Goal: Task Accomplishment & Management: Manage account settings

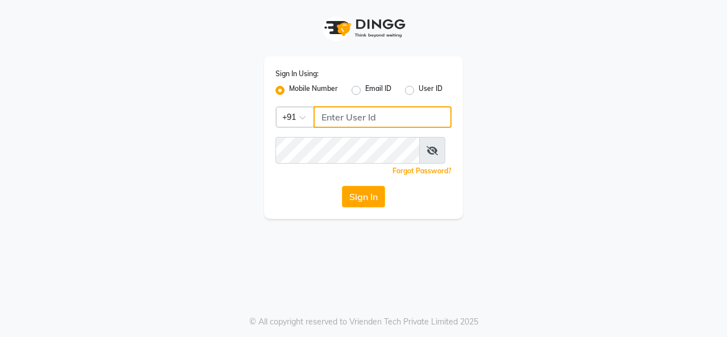
click at [347, 128] on input "Username" at bounding box center [383, 117] width 138 height 22
click at [408, 128] on input "9880341995" at bounding box center [383, 117] width 138 height 22
click at [407, 128] on input "9880341995" at bounding box center [383, 117] width 138 height 22
click at [406, 128] on input "9880341995" at bounding box center [383, 117] width 138 height 22
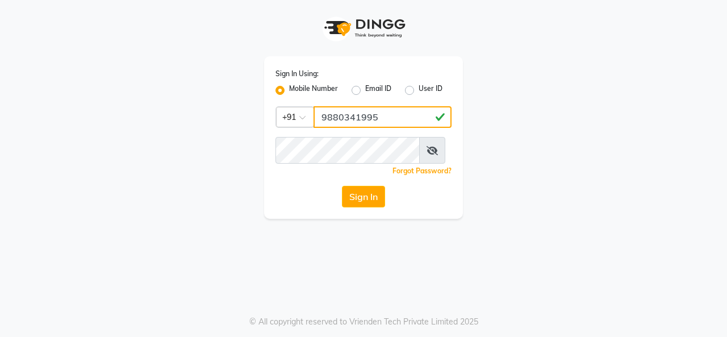
drag, startPoint x: 395, startPoint y: 129, endPoint x: 170, endPoint y: 136, distance: 225.0
click at [170, 136] on div "Sign In Using: Mobile Number Email ID User ID Country Code × [PHONE_NUMBER] Rem…" at bounding box center [363, 109] width 647 height 219
type input "9880341995"
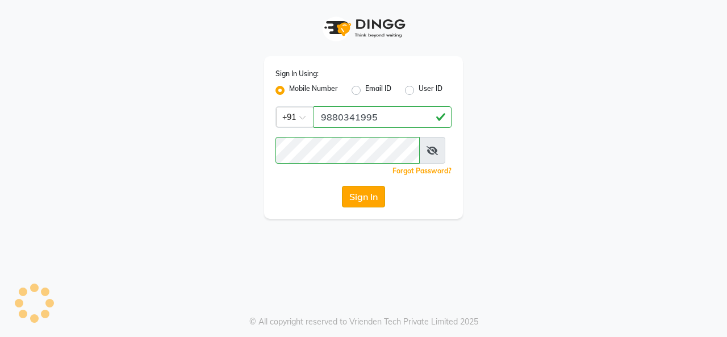
click at [366, 207] on button "Sign In" at bounding box center [363, 197] width 43 height 22
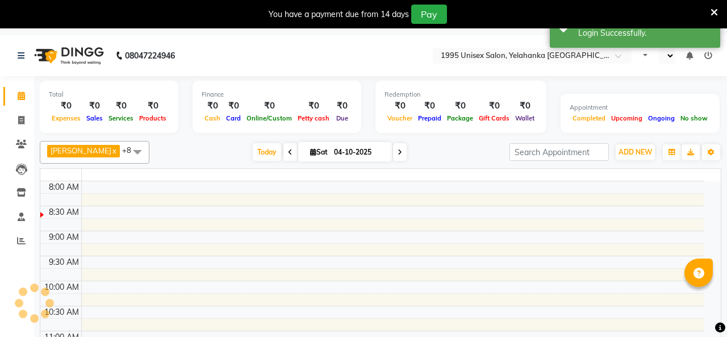
select select "en"
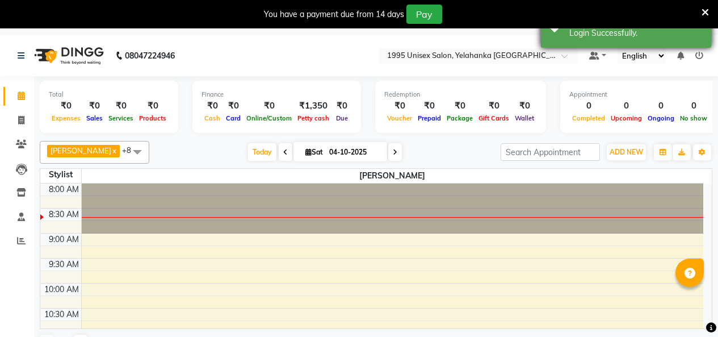
click at [703, 9] on icon at bounding box center [705, 12] width 7 height 10
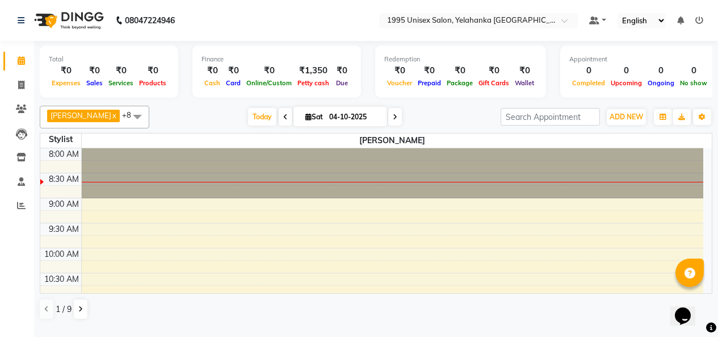
click at [126, 124] on span at bounding box center [137, 117] width 23 height 22
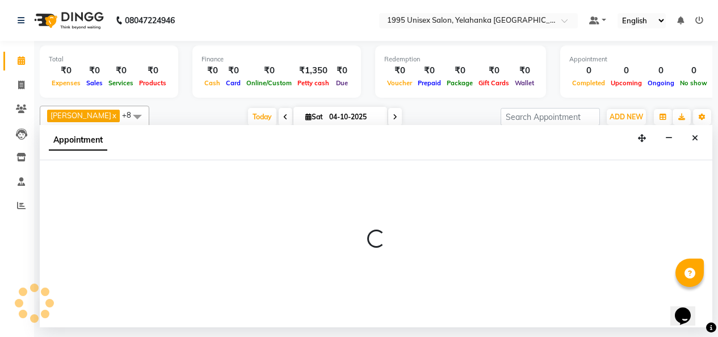
scroll to position [3, 0]
select select "91483"
select select "tentative"
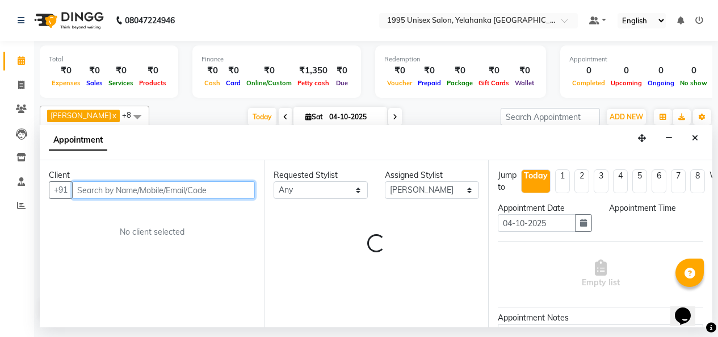
select select "540"
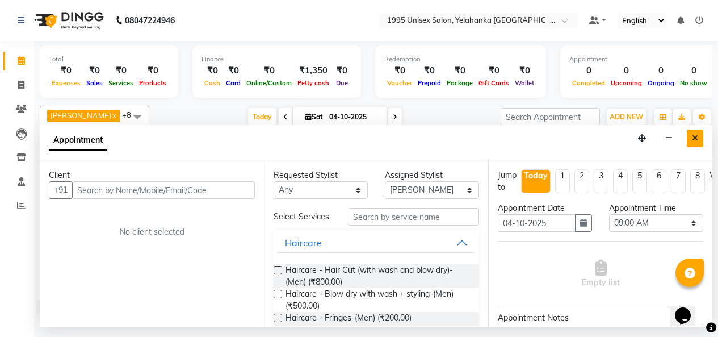
click at [697, 147] on button "Close" at bounding box center [695, 138] width 16 height 18
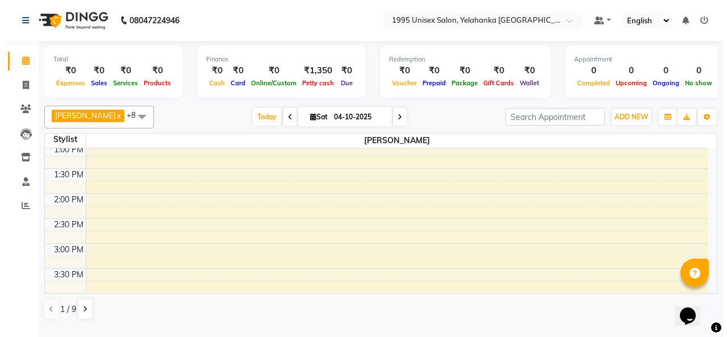
scroll to position [0, 0]
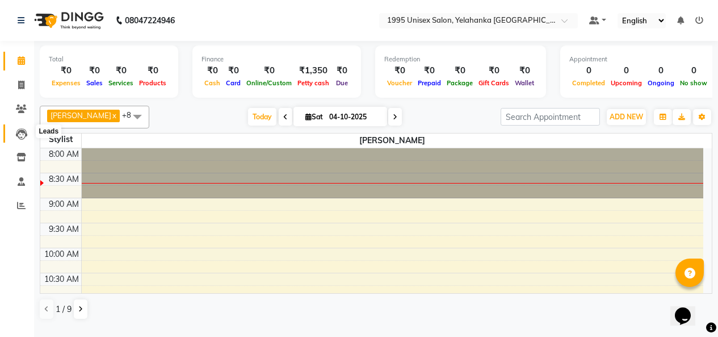
click at [19, 135] on icon at bounding box center [21, 133] width 11 height 11
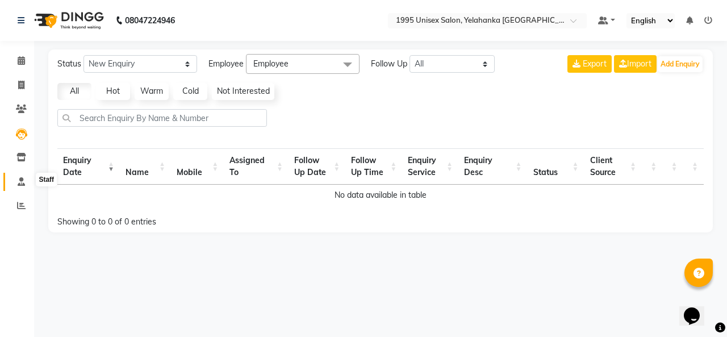
click at [21, 178] on icon at bounding box center [21, 181] width 7 height 9
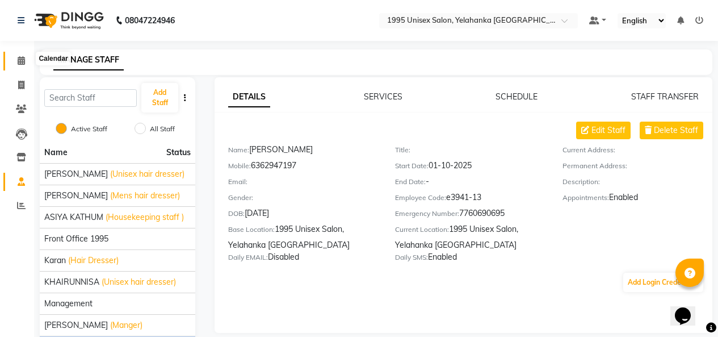
click at [19, 55] on span at bounding box center [21, 61] width 20 height 13
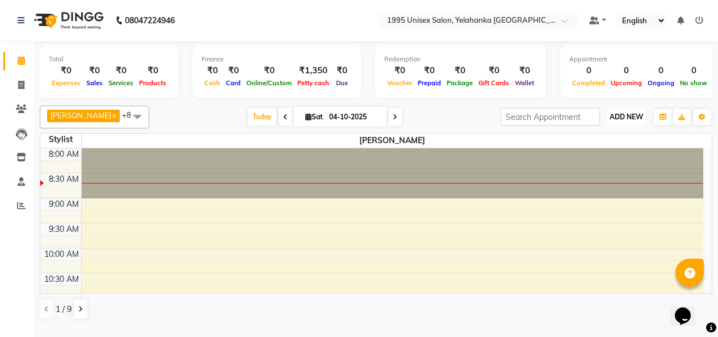
click at [612, 121] on span "ADD NEW" at bounding box center [627, 116] width 34 height 9
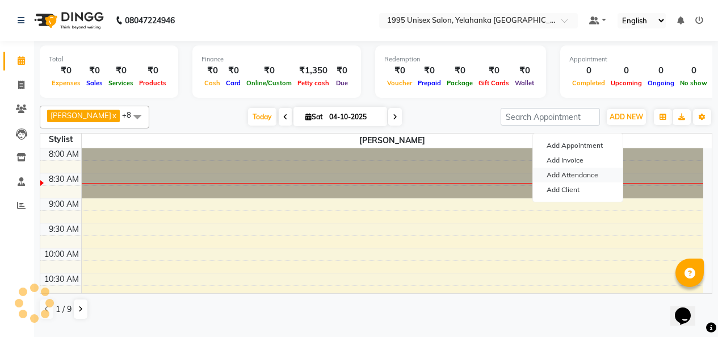
click at [574, 182] on link "Add Attendance" at bounding box center [578, 175] width 90 height 15
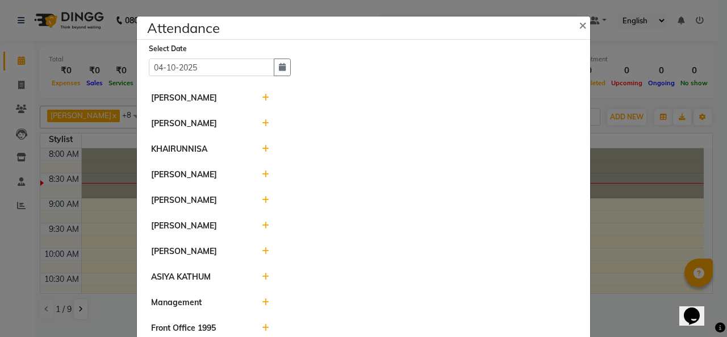
click at [265, 104] on div at bounding box center [419, 98] width 332 height 12
click at [264, 102] on icon at bounding box center [265, 98] width 7 height 8
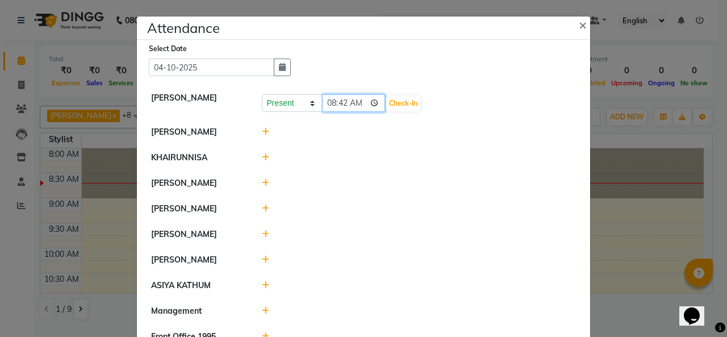
click at [381, 112] on input "08:42" at bounding box center [354, 103] width 64 height 18
type input "08:00"
click at [403, 111] on button "Check-In" at bounding box center [403, 103] width 34 height 16
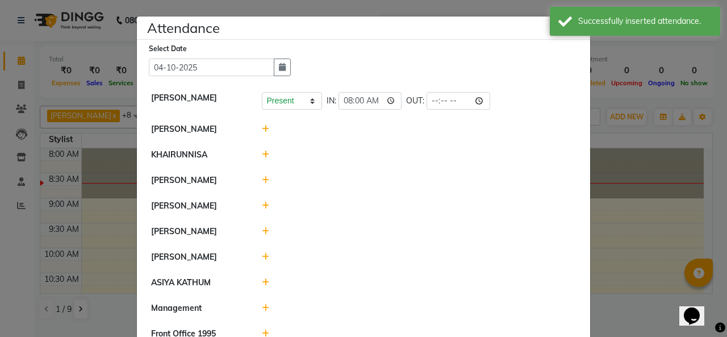
click at [262, 133] on icon at bounding box center [265, 129] width 7 height 8
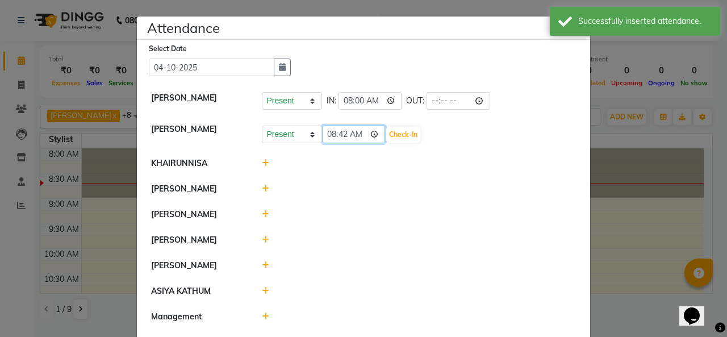
click at [378, 143] on input "08:42" at bounding box center [354, 135] width 64 height 18
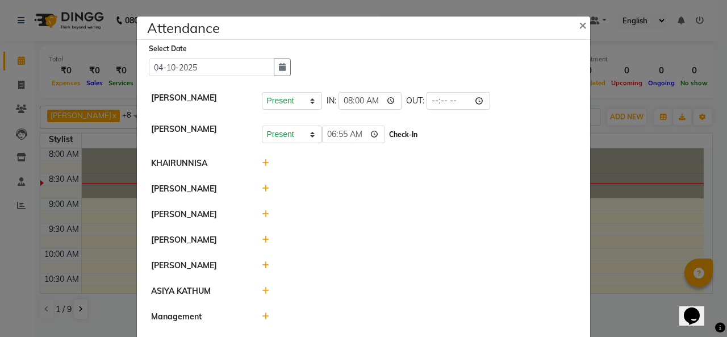
type input "06:55"
click at [415, 143] on button "Check-In" at bounding box center [403, 135] width 34 height 16
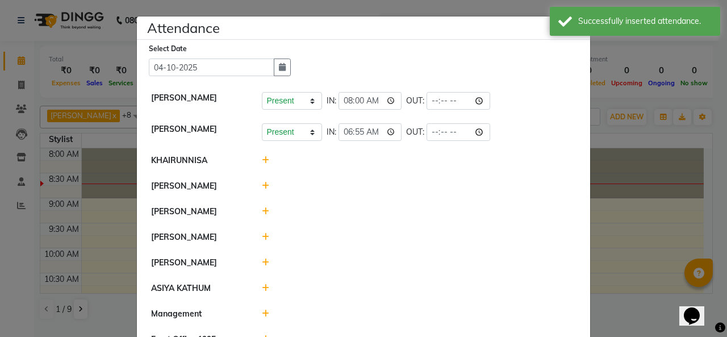
click at [264, 164] on icon at bounding box center [265, 160] width 7 height 8
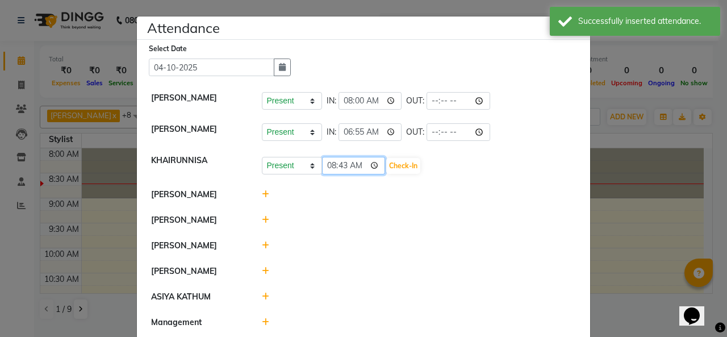
click at [383, 174] on input "08:43" at bounding box center [354, 166] width 64 height 18
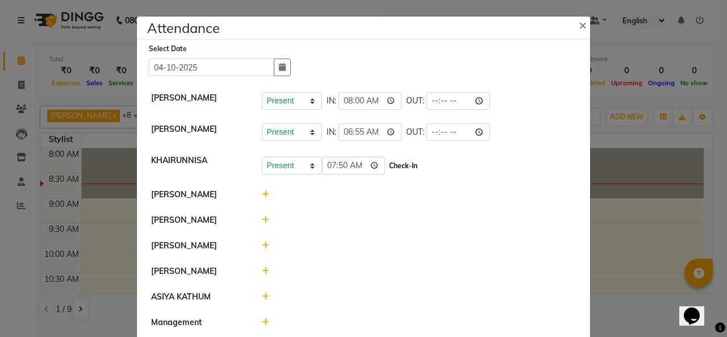
type input "07:50"
click at [412, 174] on button "Check-In" at bounding box center [403, 166] width 34 height 16
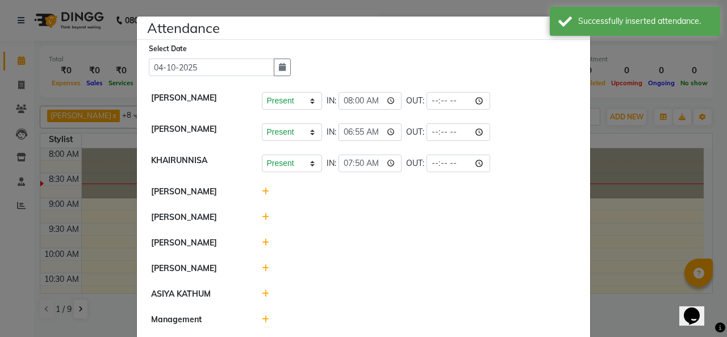
click at [262, 246] on icon at bounding box center [265, 243] width 7 height 8
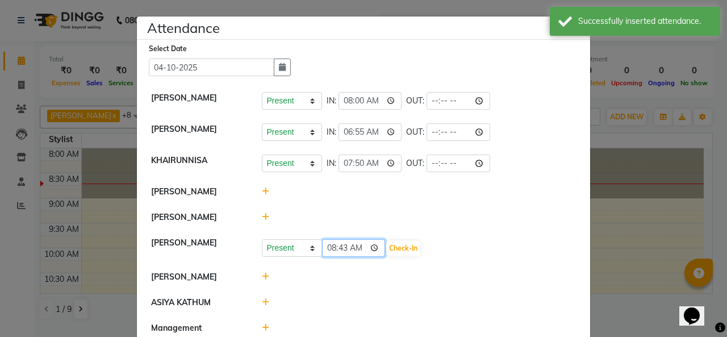
click at [378, 257] on input "08:43" at bounding box center [354, 248] width 64 height 18
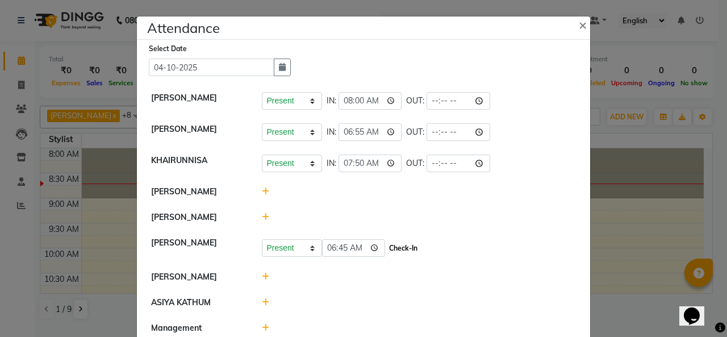
type input "06:45"
click at [403, 256] on button "Check-In" at bounding box center [403, 248] width 34 height 16
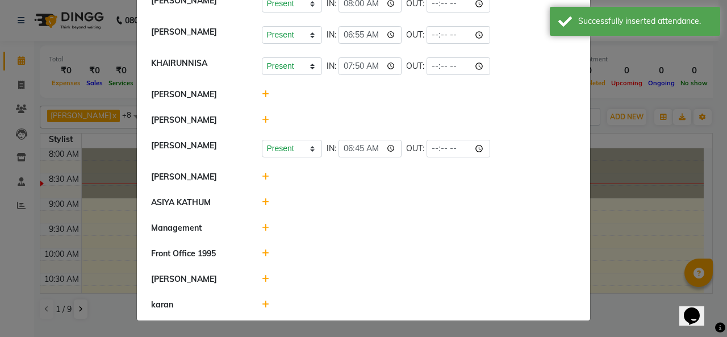
scroll to position [170, 0]
click at [258, 171] on div at bounding box center [419, 177] width 332 height 12
click at [264, 173] on icon at bounding box center [265, 177] width 7 height 8
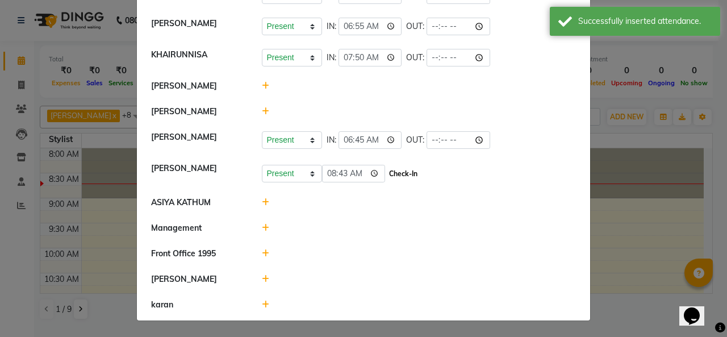
click at [408, 166] on button "Check-In" at bounding box center [403, 174] width 34 height 16
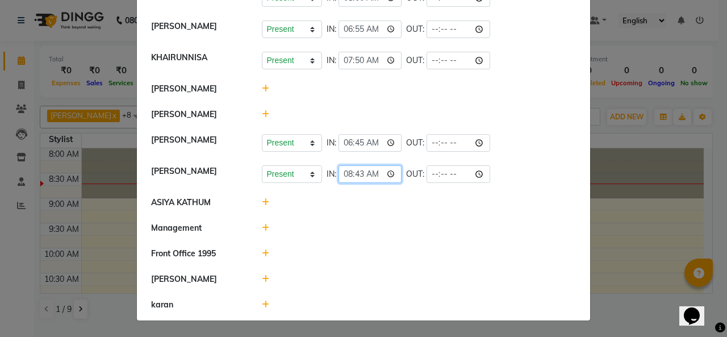
click at [400, 165] on input "08:43" at bounding box center [371, 174] width 64 height 18
type input "07:00"
click at [417, 166] on div "Present Absent Late Half Day Weekly Off IN: 07:00 OUT:" at bounding box center [419, 174] width 315 height 18
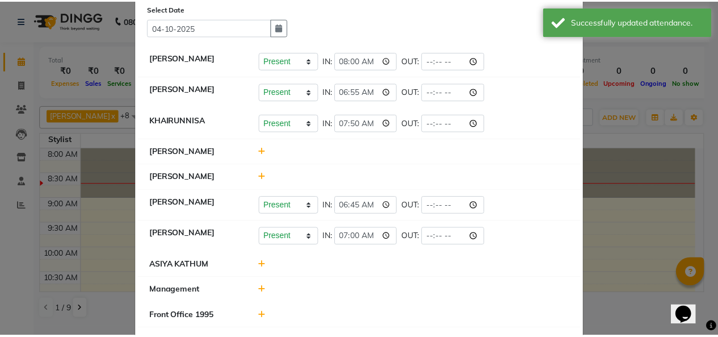
scroll to position [0, 0]
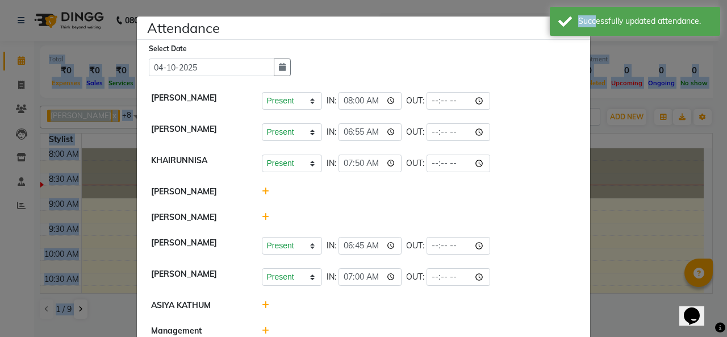
drag, startPoint x: 590, startPoint y: 22, endPoint x: 703, endPoint y: -10, distance: 117.0
click at [703, 0] on html "08047224946 Select Location × 1995 Unisex Salon, Yelahanka New Town Default Pan…" at bounding box center [363, 168] width 727 height 337
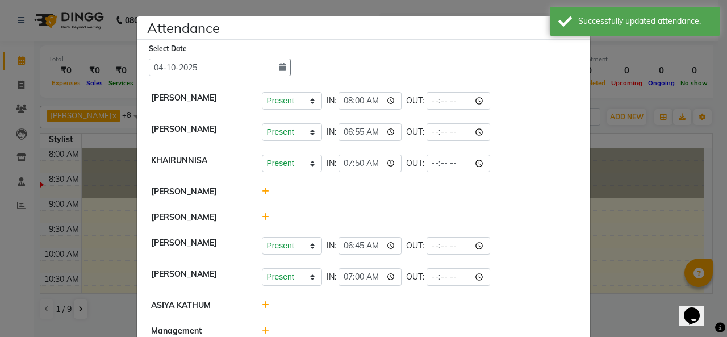
click at [613, 56] on ngb-modal-window "Attendance × Select Date [DATE] [PERSON_NAME] Present Absent Late Half Day Week…" at bounding box center [363, 168] width 727 height 337
